Goal: Information Seeking & Learning: Learn about a topic

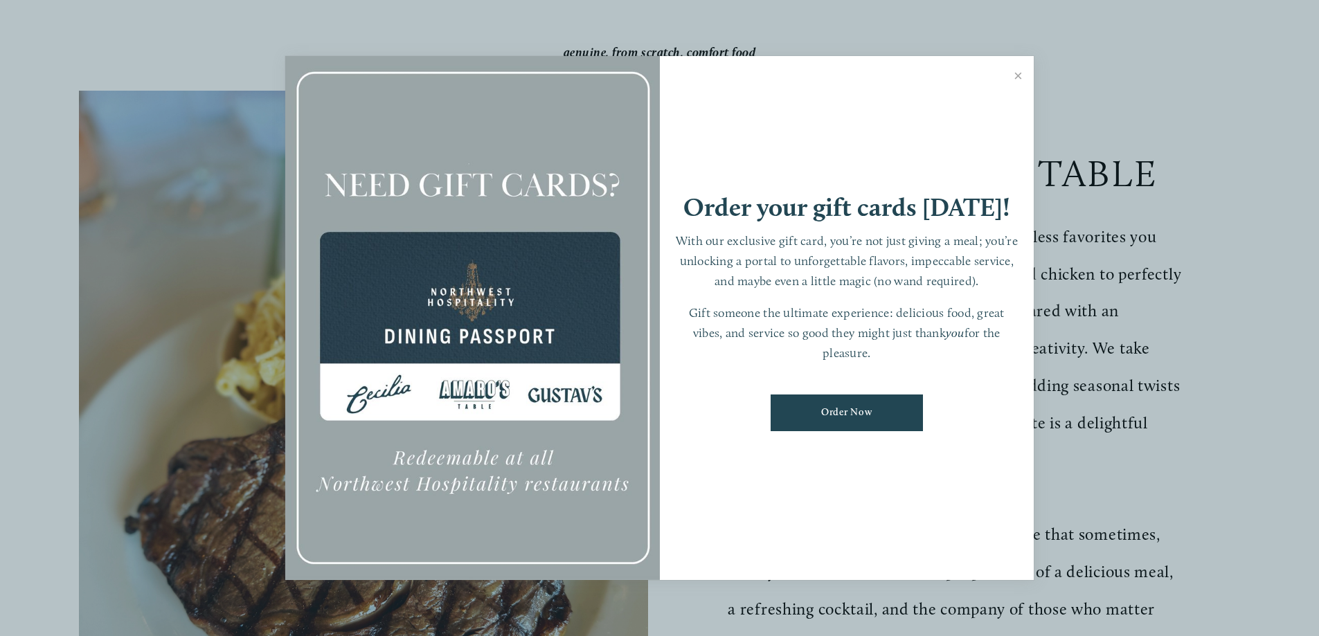
scroll to position [277, 0]
click at [1017, 76] on link "Close" at bounding box center [1017, 77] width 27 height 39
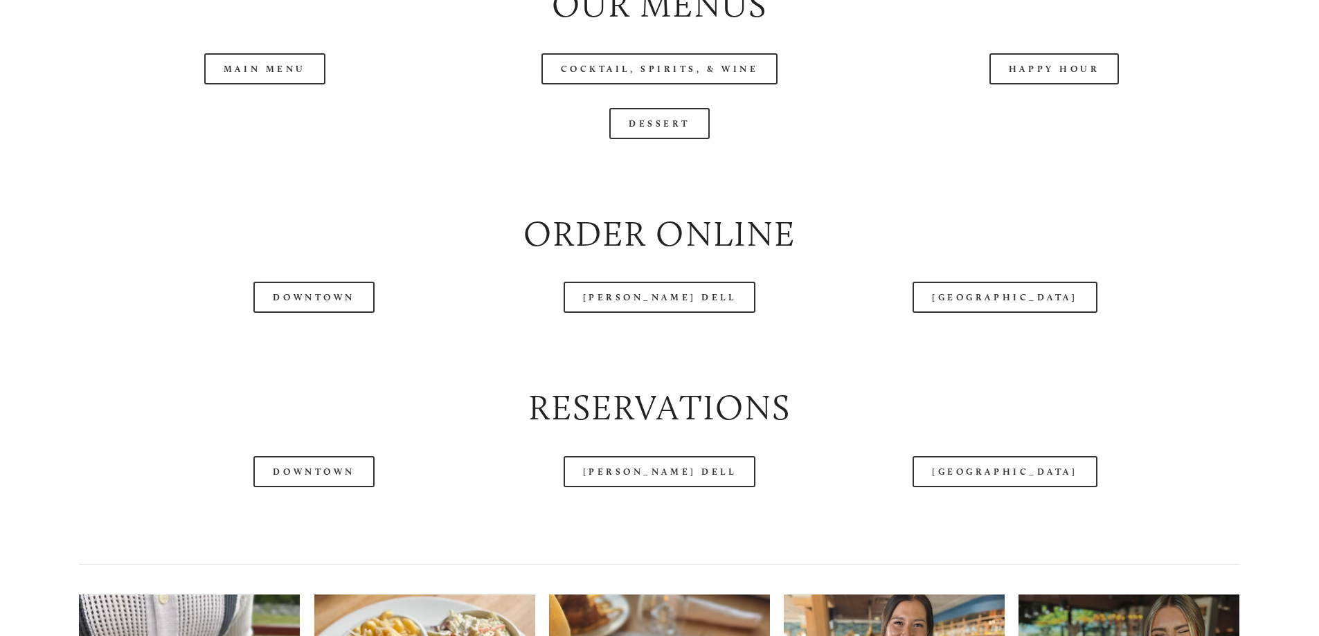
scroll to position [1661, 0]
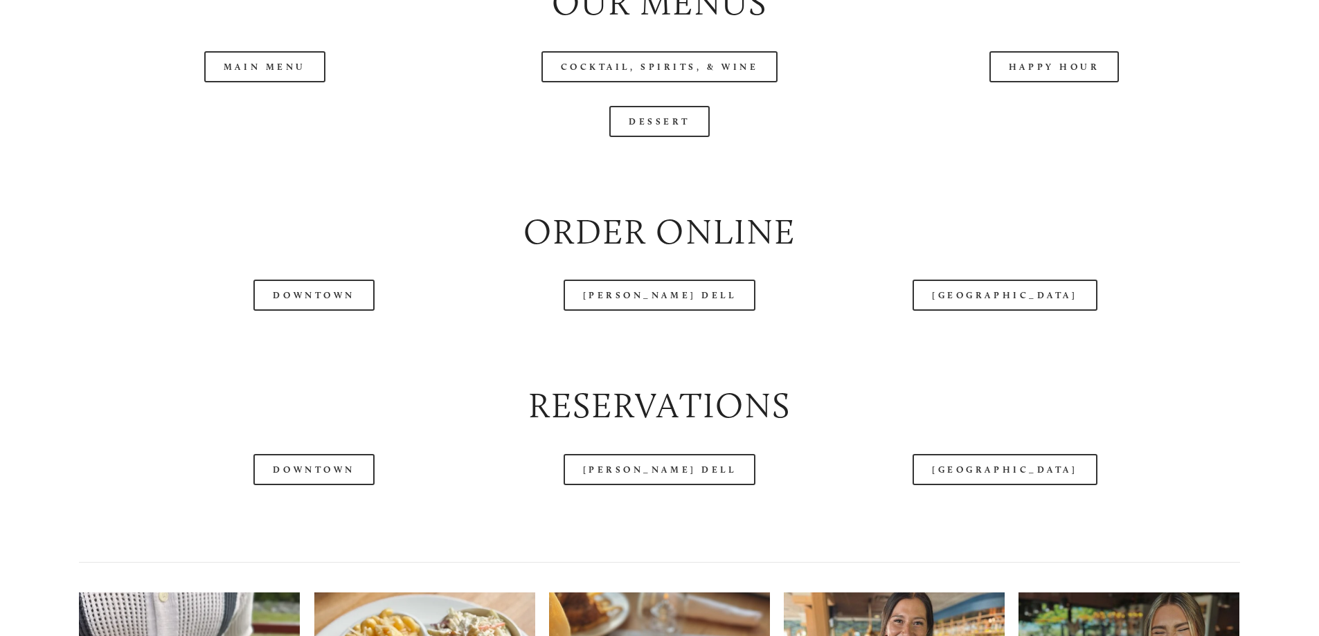
drag, startPoint x: 256, startPoint y: 103, endPoint x: 261, endPoint y: 112, distance: 10.2
click at [256, 104] on header "Menu Order Now Visit Gallery 0" at bounding box center [659, 40] width 1240 height 151
click at [287, 116] on header "Menu Order Now Visit Gallery 0" at bounding box center [659, 40] width 1240 height 151
click at [228, 109] on header "Menu Order Now Visit Gallery 0" at bounding box center [659, 40] width 1240 height 151
click at [254, 116] on header "Menu Order Now Visit Gallery 0" at bounding box center [659, 40] width 1240 height 151
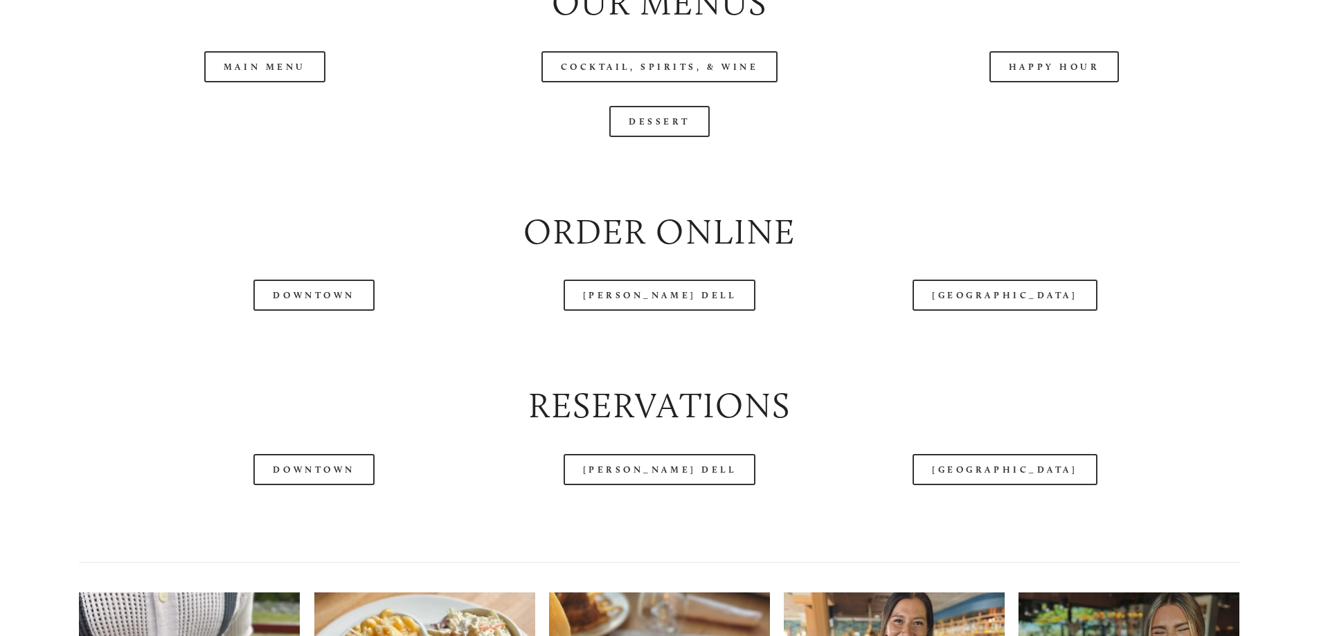
drag, startPoint x: 293, startPoint y: 114, endPoint x: 328, endPoint y: 95, distance: 39.3
click at [299, 114] on header "Menu Order Now Visit Gallery 0" at bounding box center [659, 40] width 1240 height 151
drag, startPoint x: 299, startPoint y: 90, endPoint x: 289, endPoint y: 107, distance: 19.6
click at [299, 91] on header "Menu Order Now Visit Gallery 0" at bounding box center [659, 40] width 1240 height 151
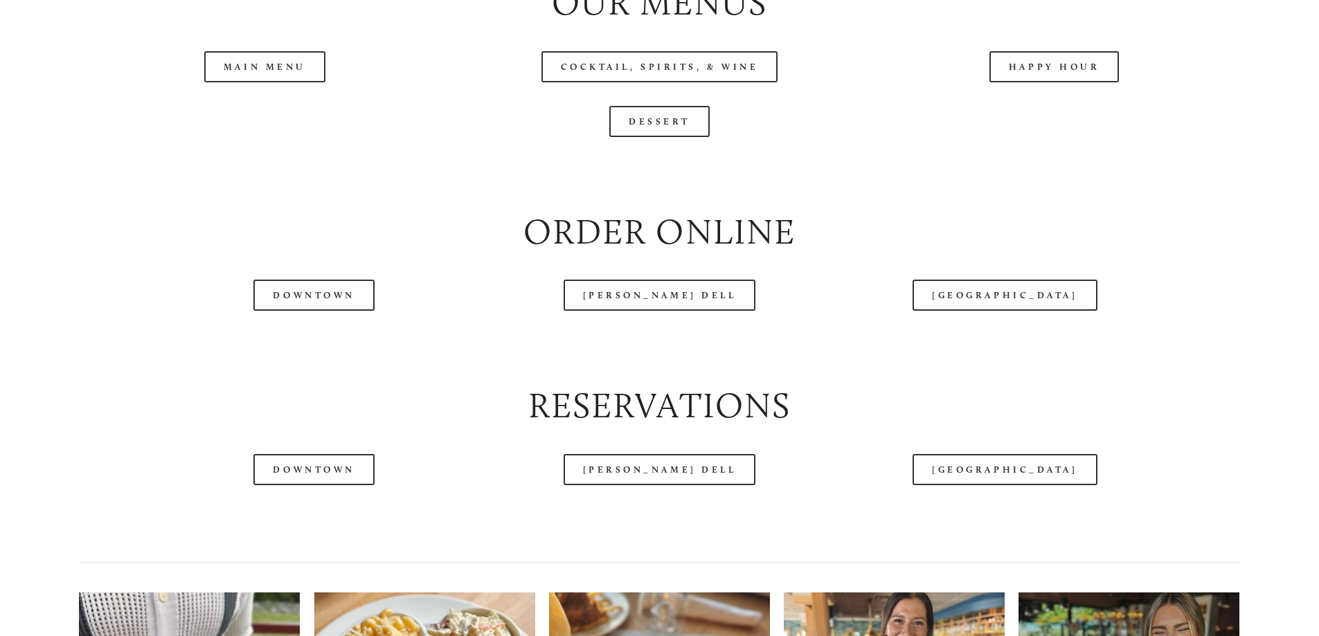
drag, startPoint x: 288, startPoint y: 116, endPoint x: 284, endPoint y: 107, distance: 9.6
click at [288, 115] on header "Menu Order Now Visit Gallery 0" at bounding box center [659, 40] width 1240 height 151
drag, startPoint x: 284, startPoint y: 107, endPoint x: 261, endPoint y: 103, distance: 23.9
click at [273, 107] on header "Menu Order Now Visit Gallery 0" at bounding box center [659, 40] width 1240 height 151
drag, startPoint x: 261, startPoint y: 103, endPoint x: 107, endPoint y: 8, distance: 180.9
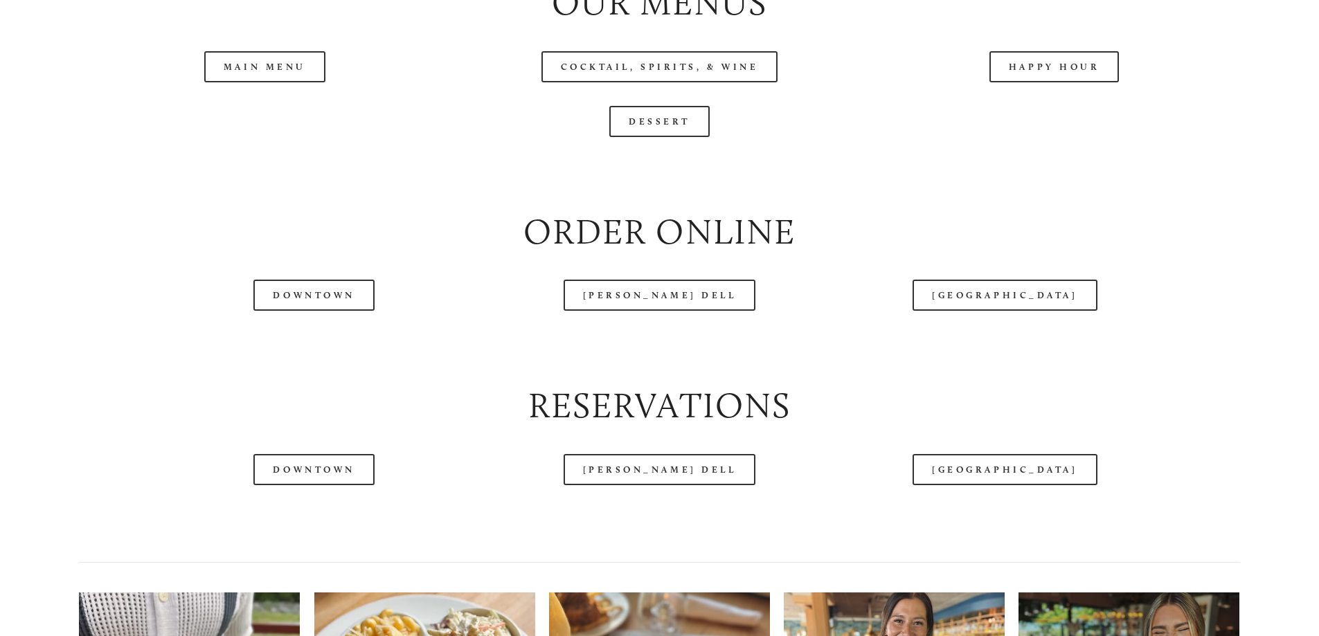
click at [257, 104] on header "Menu Order Now Visit Gallery 0" at bounding box center [659, 40] width 1240 height 151
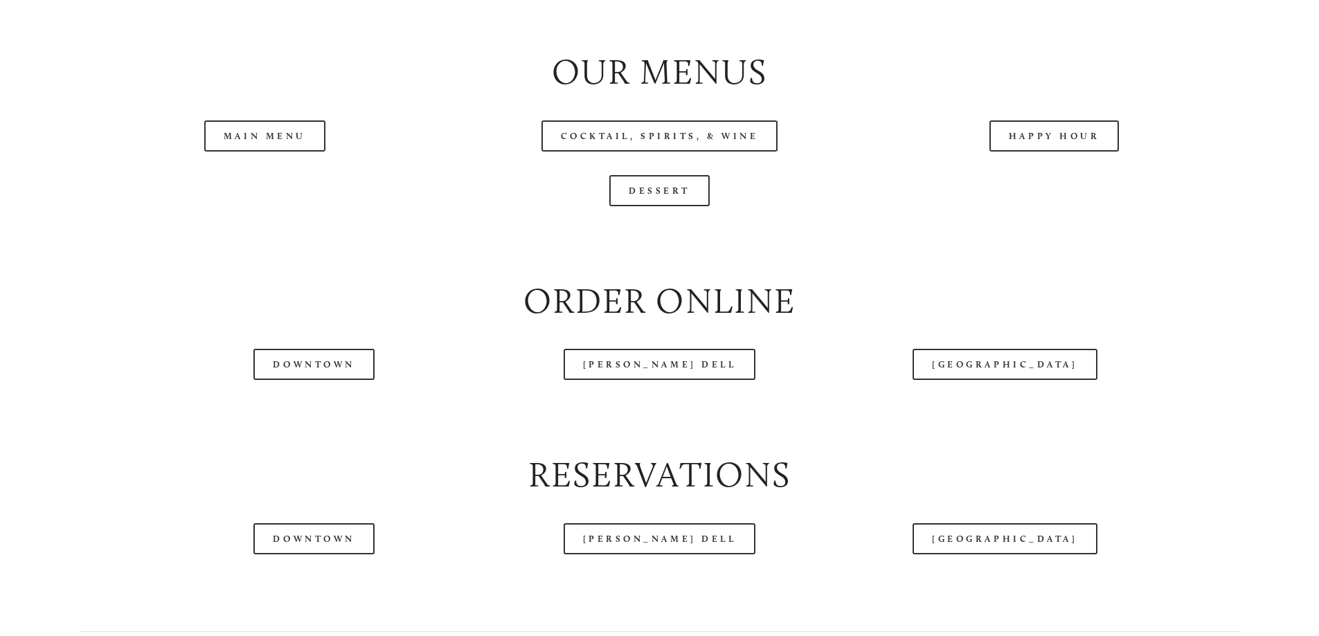
scroll to position [1661, 0]
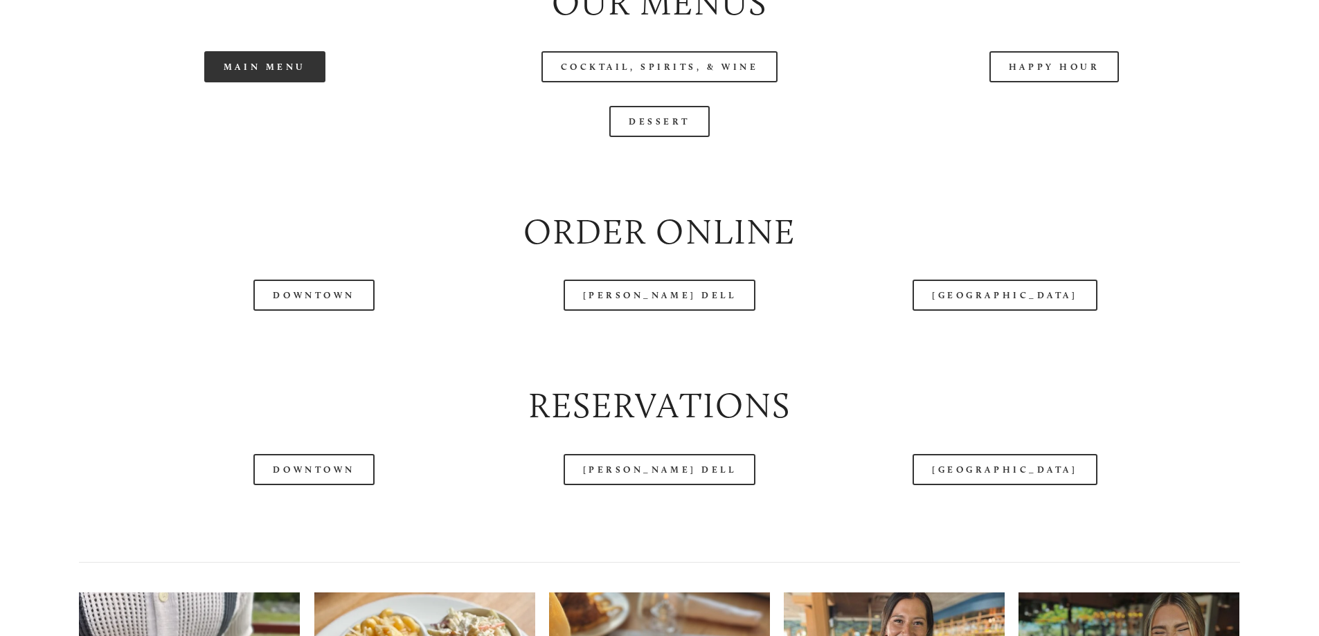
click at [240, 82] on link "Main Menu" at bounding box center [264, 66] width 121 height 31
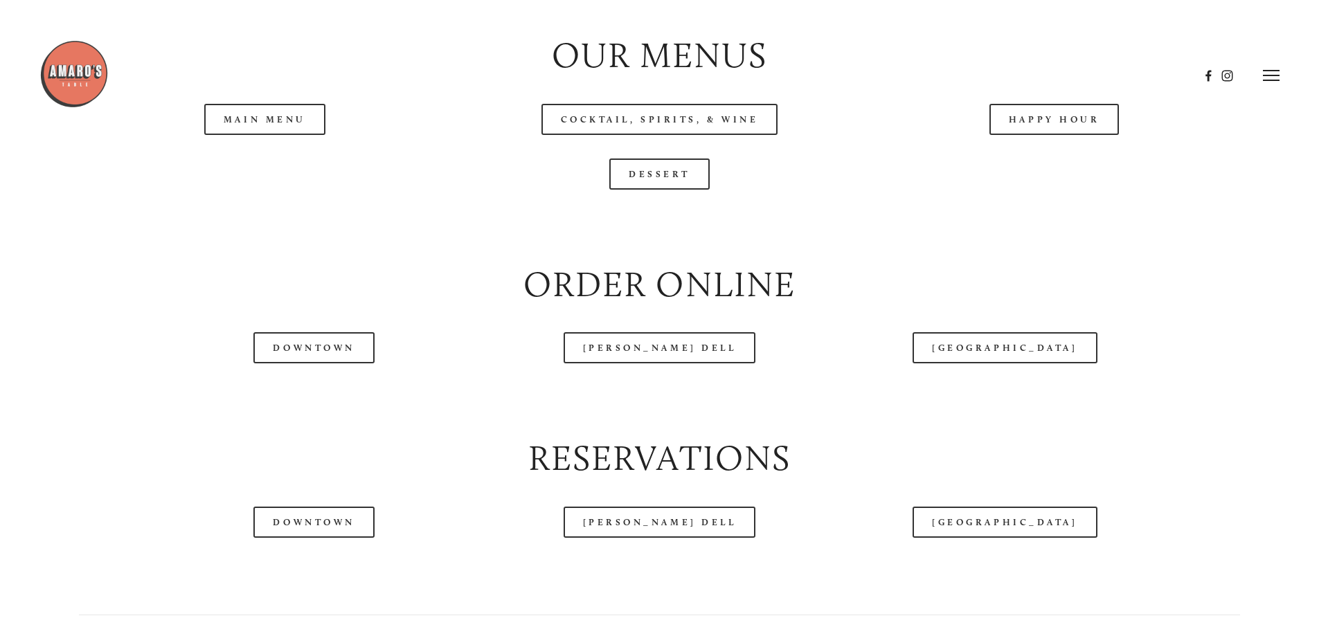
scroll to position [1592, 0]
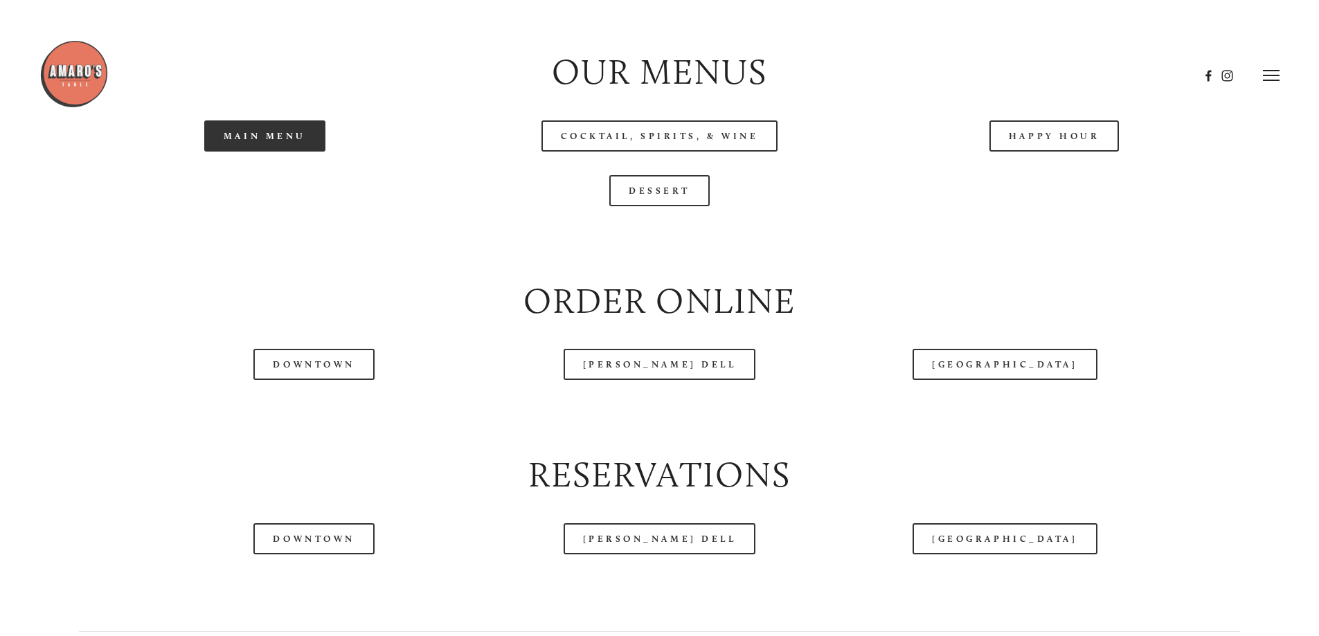
click at [306, 152] on link "Main Menu" at bounding box center [264, 135] width 121 height 31
